Goal: Book appointment/travel/reservation

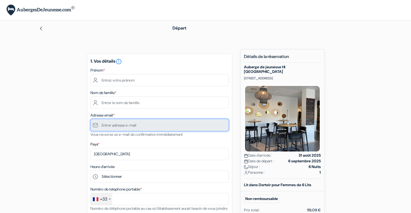
click at [129, 127] on input "text" at bounding box center [159, 125] width 138 height 12
click at [163, 125] on input "text" at bounding box center [159, 125] width 138 height 12
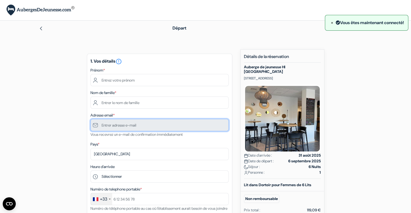
click at [126, 124] on input "text" at bounding box center [159, 125] width 138 height 12
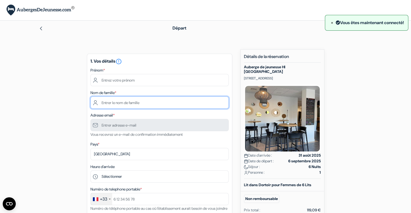
click at [126, 104] on input "text" at bounding box center [159, 103] width 138 height 12
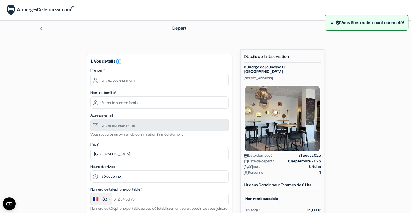
click at [69, 105] on div "add_box Auberge de jeunesse HI [GEOGRAPHIC_DATA] [STREET_ADDRESS] Détails de l'…" at bounding box center [205, 212] width 358 height 327
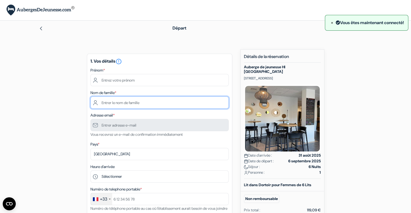
click at [126, 104] on input "text" at bounding box center [159, 103] width 138 height 12
type input "[PERSON_NAME]"
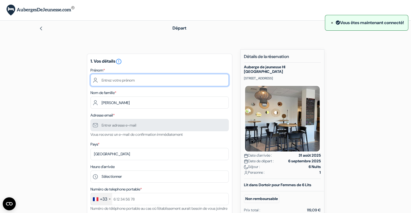
type input "[PERSON_NAME]"
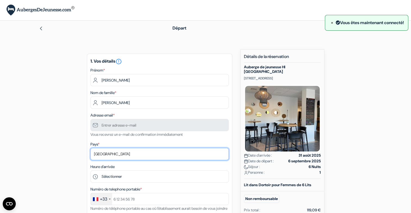
select select "cg"
type input "057543038"
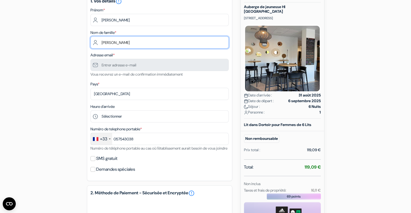
scroll to position [54, 0]
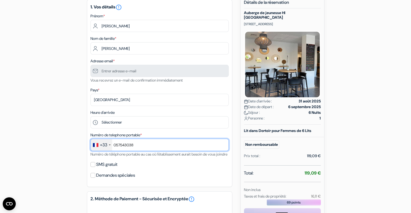
drag, startPoint x: 140, startPoint y: 142, endPoint x: 101, endPoint y: 144, distance: 39.2
click at [101, 144] on div "+33 [GEOGRAPHIC_DATA] +33 [GEOGRAPHIC_DATA] +44 [GEOGRAPHIC_DATA] ([GEOGRAPHIC_…" at bounding box center [159, 145] width 138 height 12
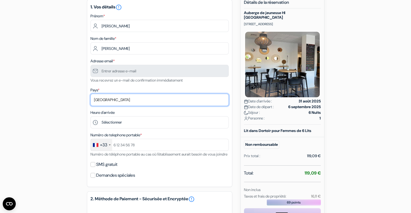
drag, startPoint x: 115, startPoint y: 99, endPoint x: 86, endPoint y: 98, distance: 28.5
click at [86, 98] on div "add_box Auberge de jeunesse HI [GEOGRAPHIC_DATA] [STREET_ADDRESS] Détails de l'…" at bounding box center [205, 158] width 358 height 327
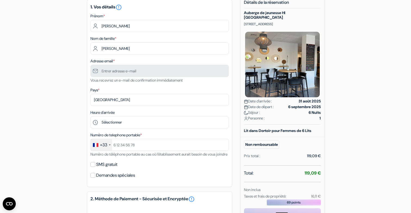
click at [67, 100] on div "add_box Auberge de jeunesse HI [GEOGRAPHIC_DATA] [STREET_ADDRESS] Détails de l'…" at bounding box center [205, 158] width 358 height 327
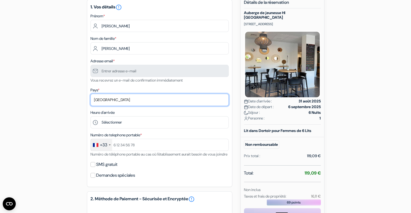
click at [127, 99] on select "Selectionner le pays Abkhazie [GEOGRAPHIC_DATA] [GEOGRAPHIC_DATA] [GEOGRAPHIC_D…" at bounding box center [159, 100] width 138 height 12
select select "fr"
click at [90, 94] on select "Selectionner le pays Abkhazie [GEOGRAPHIC_DATA] [GEOGRAPHIC_DATA] [GEOGRAPHIC_D…" at bounding box center [159, 100] width 138 height 12
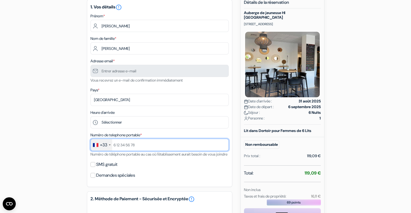
click at [128, 146] on input "text" at bounding box center [159, 145] width 138 height 12
type input "7 59 59 57 52"
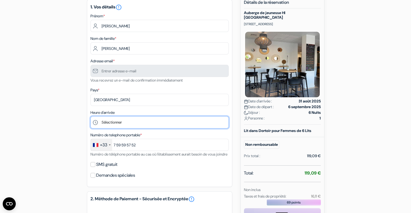
click at [132, 122] on select "Sélectionner 16:00 17:00 18:00 19:00 20:00 21:00 22:00 23:00" at bounding box center [159, 123] width 138 height 12
select select "16"
click at [90, 117] on select "Sélectionner 16:00 17:00 18:00 19:00 20:00 21:00 22:00 23:00" at bounding box center [159, 123] width 138 height 12
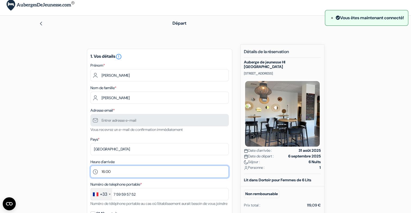
scroll to position [0, 0]
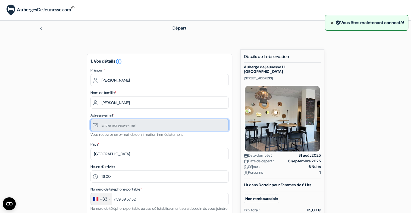
click at [128, 123] on input "text" at bounding box center [159, 125] width 138 height 12
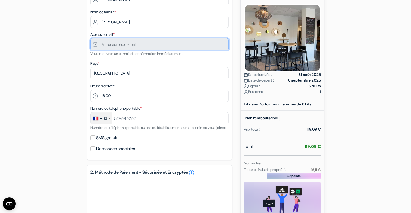
scroll to position [67, 0]
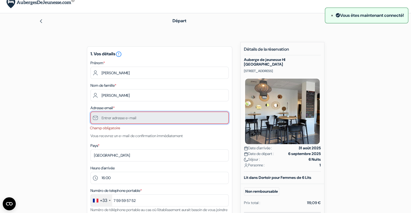
scroll to position [0, 0]
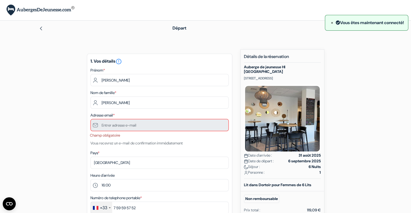
click at [41, 26] on link at bounding box center [41, 28] width 4 height 6
